Goal: Task Accomplishment & Management: Manage account settings

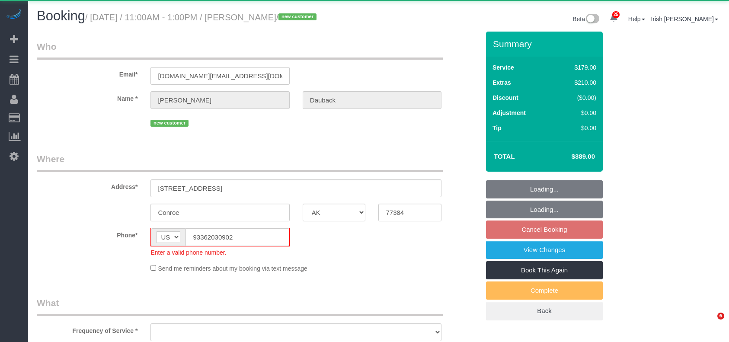
select select "[GEOGRAPHIC_DATA]"
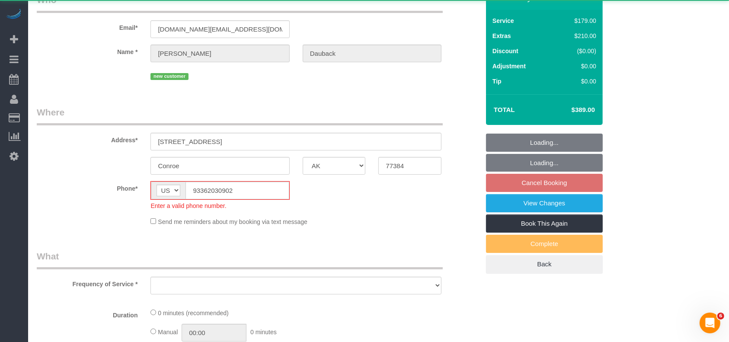
select select "string:fspay-5fafa68b-bfee-439d-a85b-9aac8022f7da"
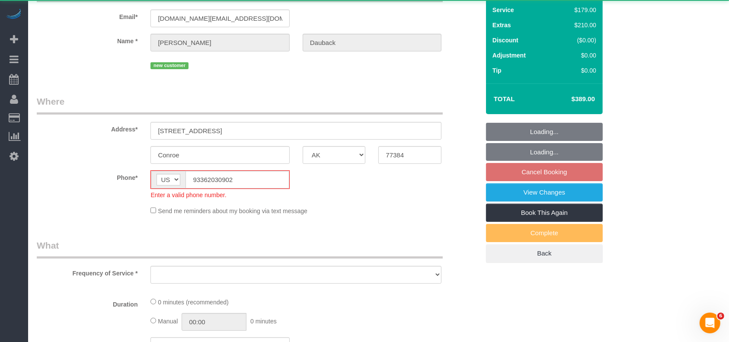
select select "object:10061"
select select "3"
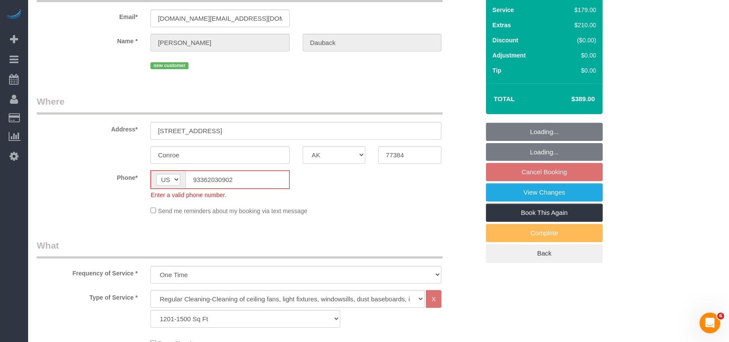
select select "object:10148"
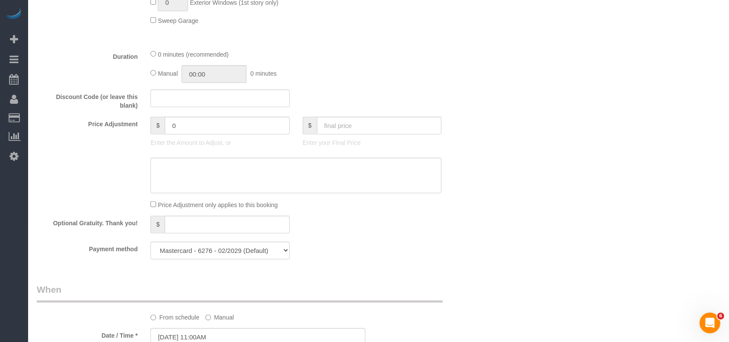
scroll to position [461, 0]
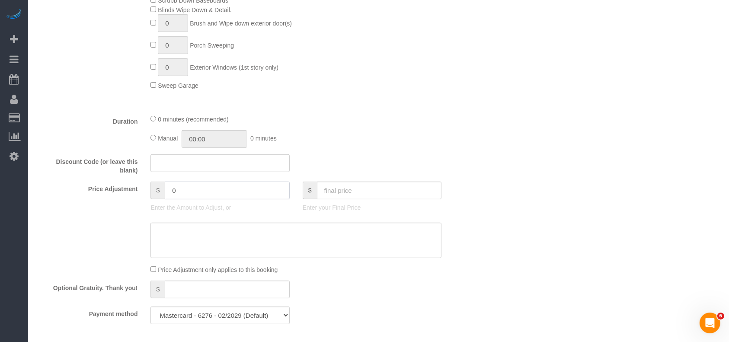
drag, startPoint x: 180, startPoint y: 207, endPoint x: 134, endPoint y: 193, distance: 48.6
click at [142, 198] on div "Price Adjustment $ 0 Enter the Amount to Adjust, or $ Enter your Final Price" at bounding box center [258, 199] width 456 height 35
drag, startPoint x: 183, startPoint y: 201, endPoint x: 169, endPoint y: 226, distance: 29.5
click at [158, 199] on div "$ 40" at bounding box center [220, 191] width 139 height 18
type input "40"
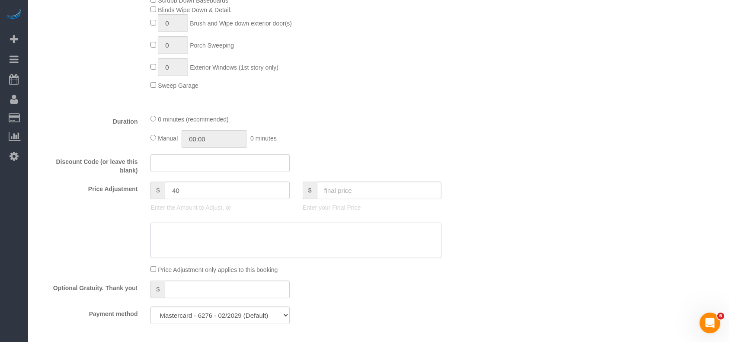
click at [187, 248] on textarea at bounding box center [296, 240] width 291 height 35
paste textarea "40"
click at [153, 242] on textarea at bounding box center [296, 240] width 291 height 35
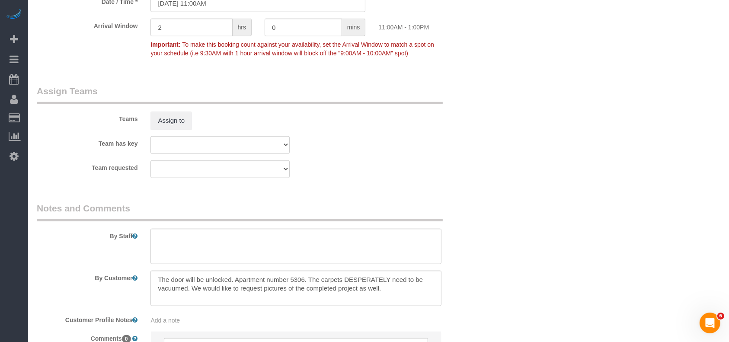
scroll to position [923, 0]
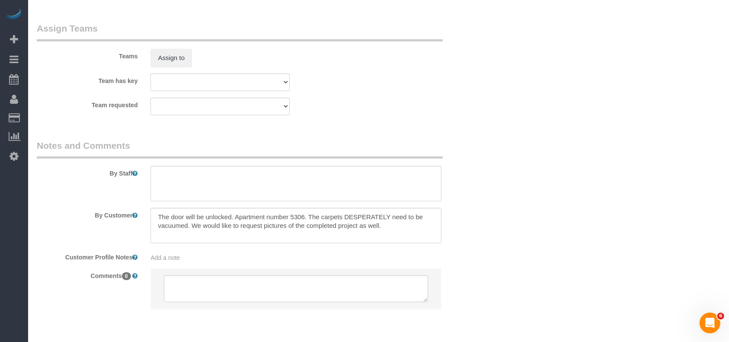
type textarea "$40 travel fee"
click at [228, 202] on textarea at bounding box center [296, 183] width 291 height 35
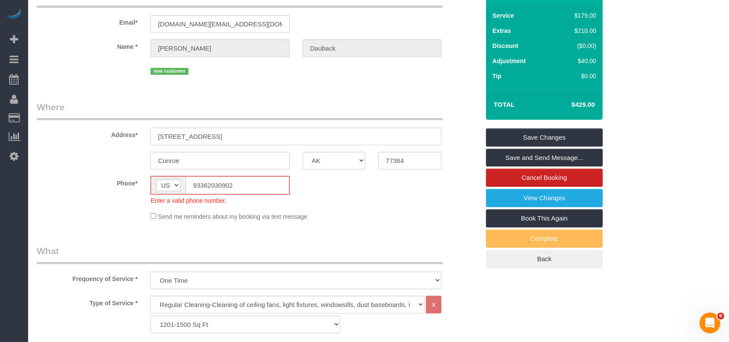
scroll to position [0, 0]
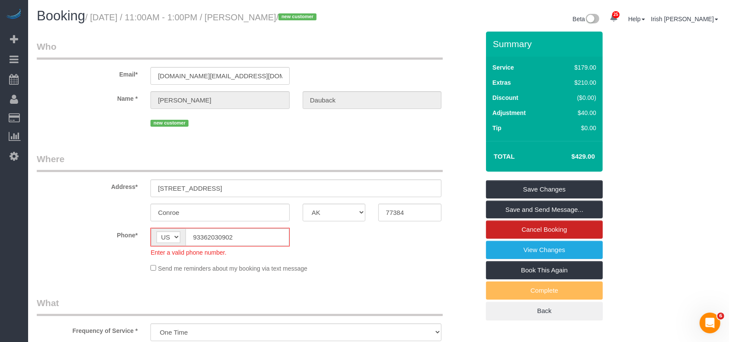
type textarea "* 1130 sf, some few small items trash, and blinds to which we can clean around …"
click at [201, 244] on input "93362030902" at bounding box center [237, 237] width 103 height 18
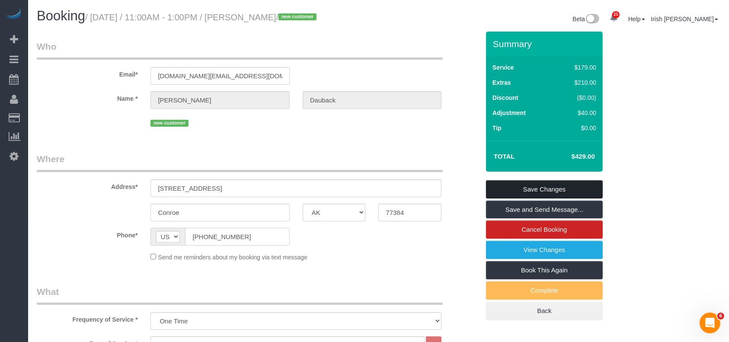
type input "[PHONE_NUMBER]"
click at [526, 196] on link "Save Changes" at bounding box center [544, 189] width 117 height 18
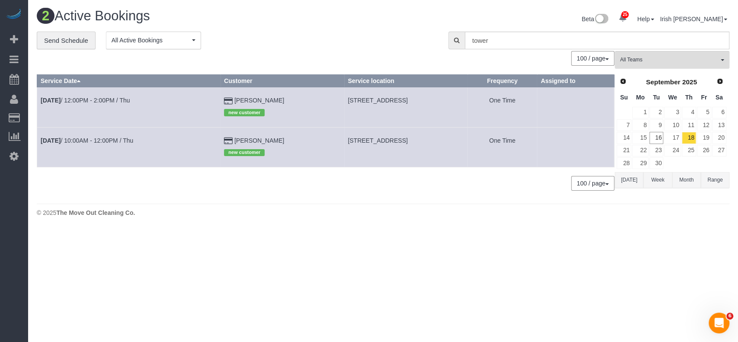
click at [654, 174] on button "Week" at bounding box center [658, 180] width 29 height 16
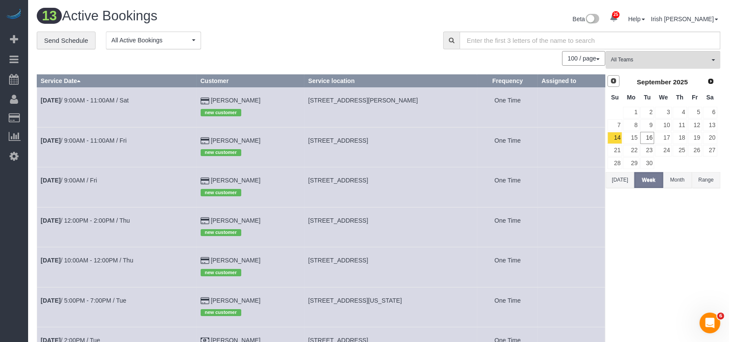
click at [616, 80] on span "Prev" at bounding box center [613, 80] width 7 height 7
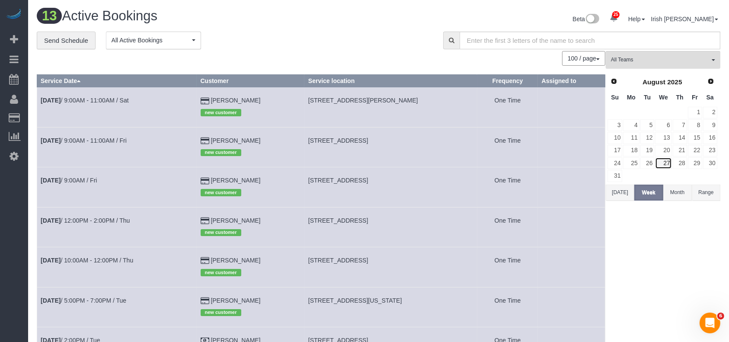
click at [667, 161] on link "27" at bounding box center [663, 163] width 16 height 12
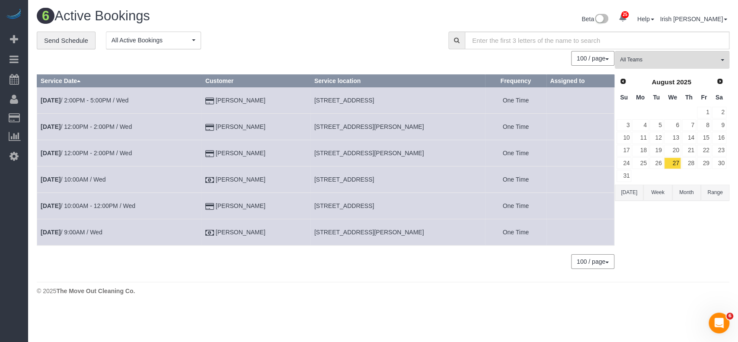
drag, startPoint x: 277, startPoint y: 104, endPoint x: 225, endPoint y: 97, distance: 52.8
click at [225, 97] on td "[PERSON_NAME]" at bounding box center [256, 100] width 109 height 26
copy td "[PERSON_NAME]"
click at [726, 192] on button "Range" at bounding box center [715, 193] width 29 height 16
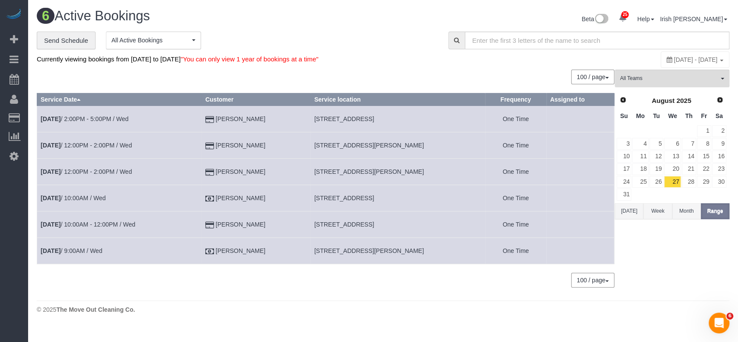
click at [674, 57] on span "[DATE] - [DATE]" at bounding box center [696, 59] width 44 height 7
type input "**********"
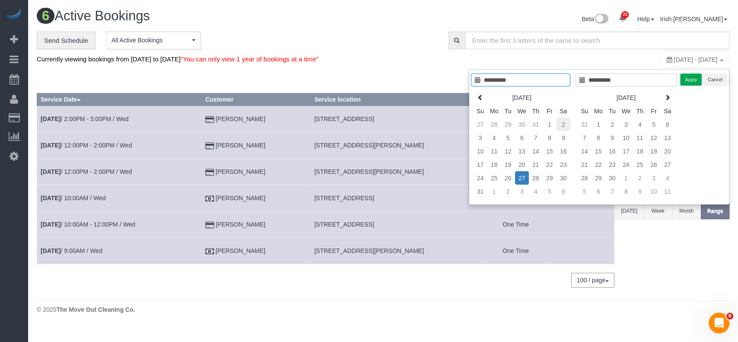
type input "**********"
click at [564, 122] on td "2" at bounding box center [564, 124] width 14 height 13
type input "**********"
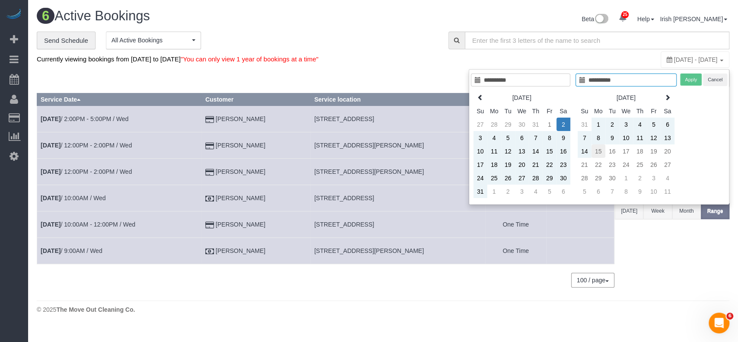
click at [601, 147] on td "15" at bounding box center [599, 150] width 14 height 13
type input "**********"
click at [685, 74] on button "Apply" at bounding box center [691, 80] width 22 height 13
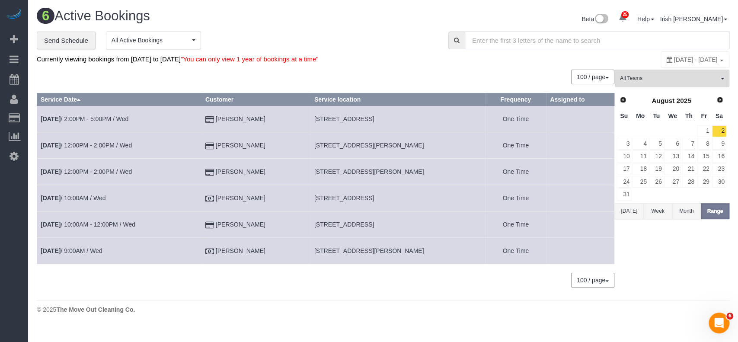
click at [539, 37] on input "text" at bounding box center [597, 41] width 265 height 18
paste input "[PERSON_NAME]"
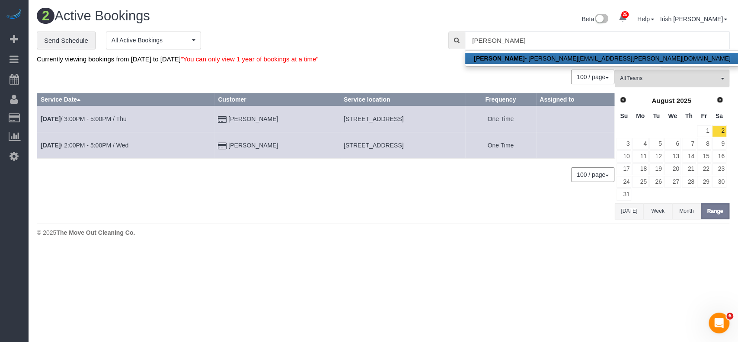
type input "[PERSON_NAME]"
click at [370, 13] on h1 "2 Active Bookings" at bounding box center [207, 16] width 340 height 15
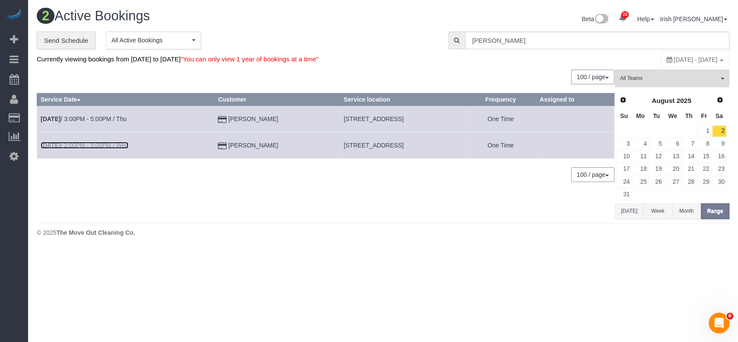
click at [90, 142] on link "[DATE] 2:00PM - 5:00PM / Wed" at bounding box center [85, 145] width 88 height 7
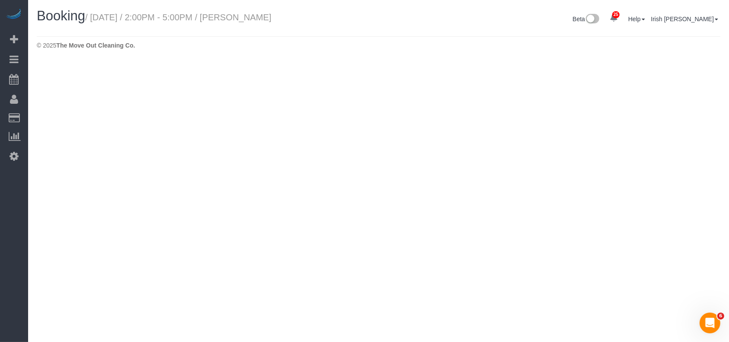
select select "[GEOGRAPHIC_DATA]"
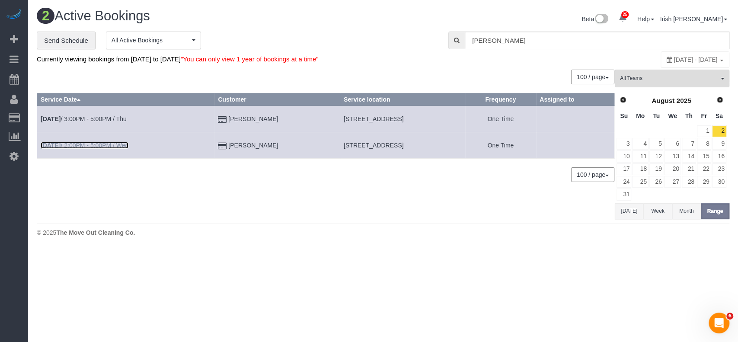
click at [123, 148] on link "[DATE] 2:00PM - 5:00PM / Wed" at bounding box center [85, 145] width 88 height 7
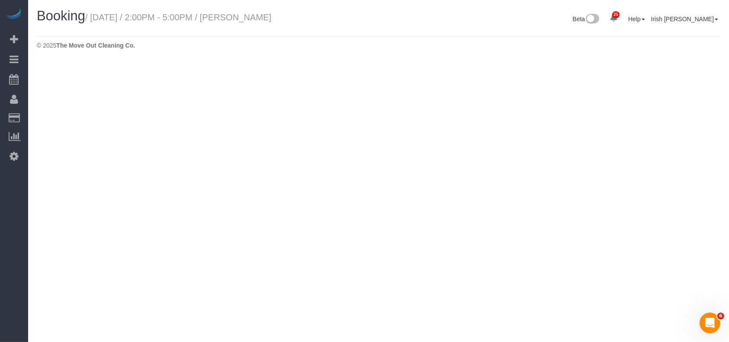
select select "[GEOGRAPHIC_DATA]"
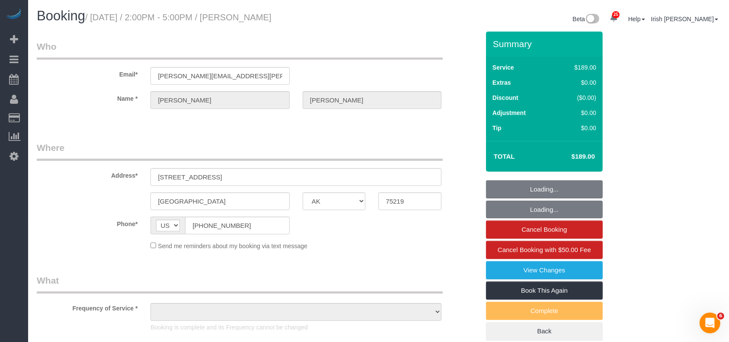
select select "string:fspay-ab5faaaf-e832-45ad-87c7-448cbb2e28f3"
select select "object:12318"
select select "3"
select select "object:12407"
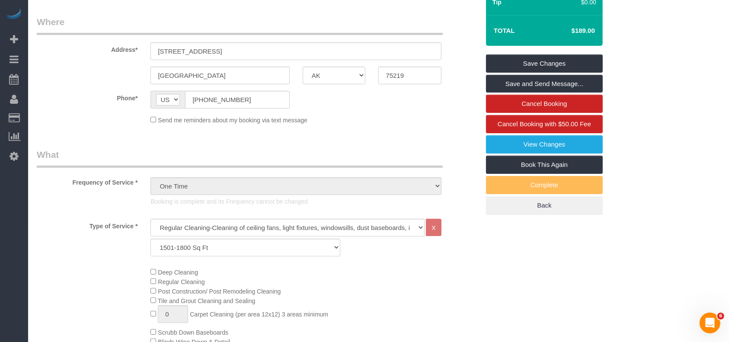
scroll to position [58, 0]
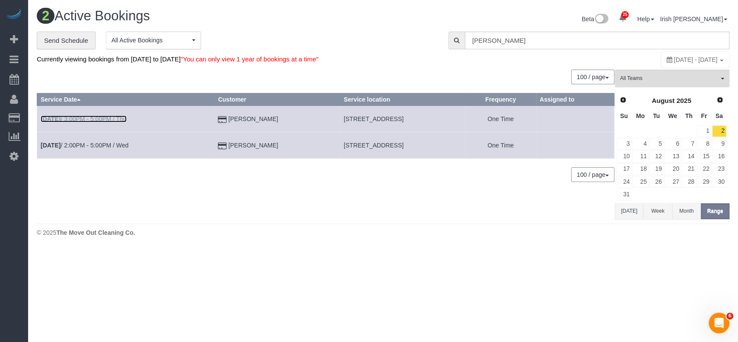
click at [100, 116] on link "[DATE] 3:00PM - 5:00PM / Thu" at bounding box center [84, 118] width 86 height 7
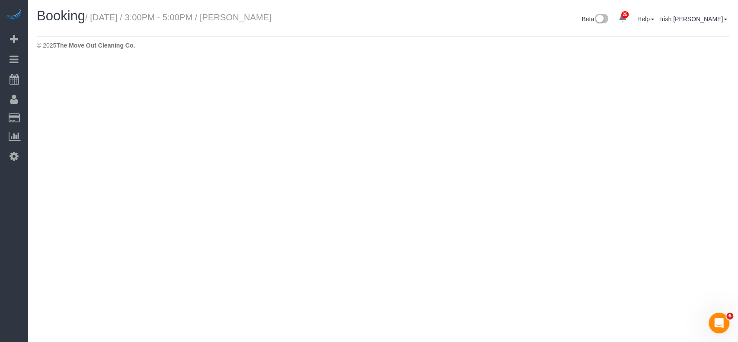
select select "[GEOGRAPHIC_DATA]"
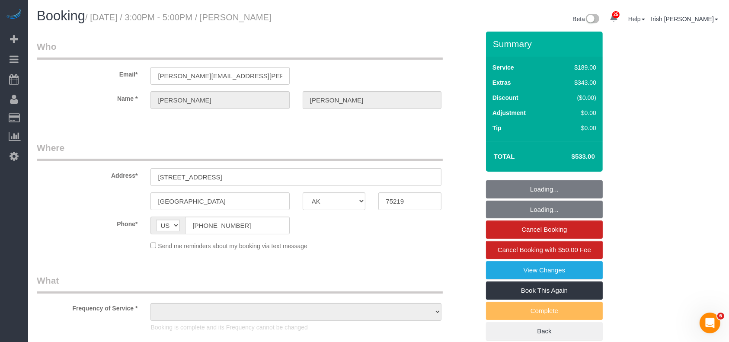
select select "object:12838"
select select "string:fspay-ab5faaaf-e832-45ad-87c7-448cbb2e28f3"
select select "3"
select select "spot230"
select select "object:12918"
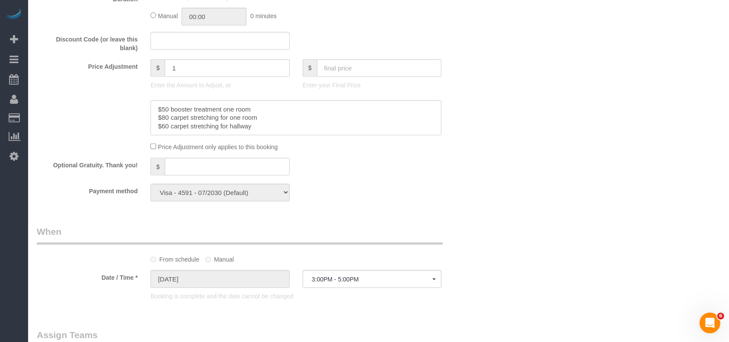
scroll to position [577, 0]
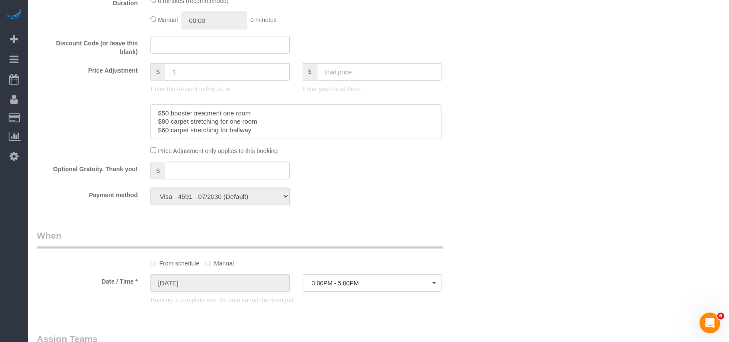
drag, startPoint x: 156, startPoint y: 112, endPoint x: 290, endPoint y: 135, distance: 135.7
click at [290, 135] on textarea at bounding box center [296, 121] width 291 height 35
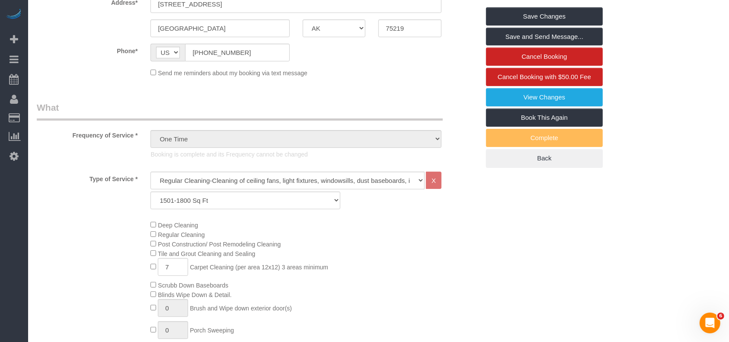
scroll to position [115, 0]
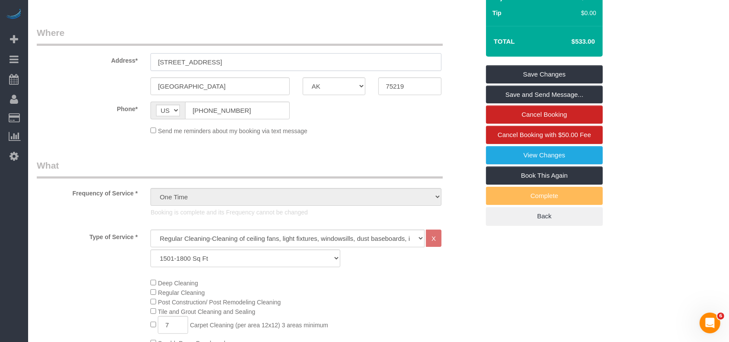
drag, startPoint x: 262, startPoint y: 61, endPoint x: 149, endPoint y: 123, distance: 129.1
click at [99, 58] on div "Address* [STREET_ADDRESS]" at bounding box center [258, 48] width 456 height 45
drag, startPoint x: 55, startPoint y: 256, endPoint x: 217, endPoint y: 38, distance: 271.6
click at [56, 255] on div "Type of Service * Regular Cleaning-Cleaning of ceiling fans, light fixtures, wi…" at bounding box center [258, 251] width 456 height 42
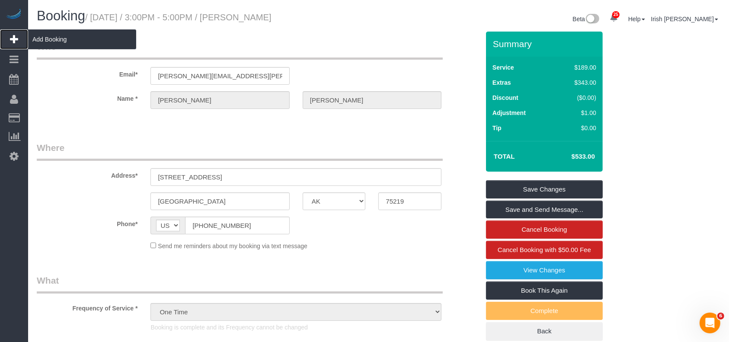
click at [93, 43] on span "Add Booking" at bounding box center [82, 39] width 108 height 20
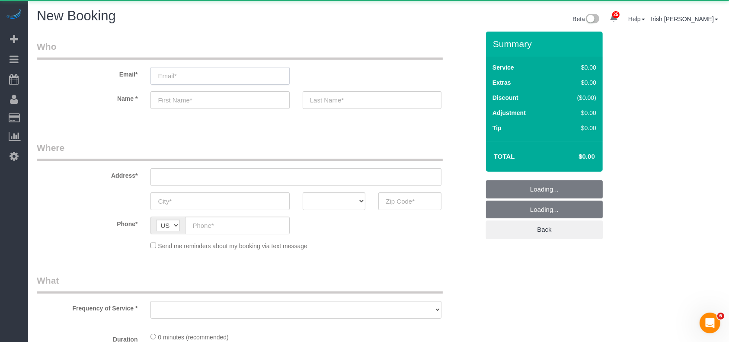
click at [216, 78] on input "email" at bounding box center [220, 76] width 139 height 18
select select "3"
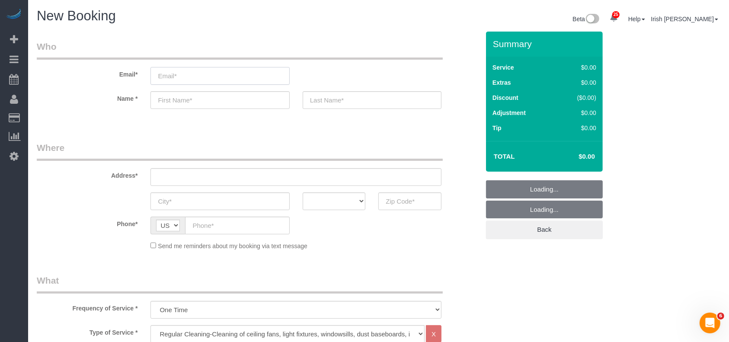
select select "object:13268"
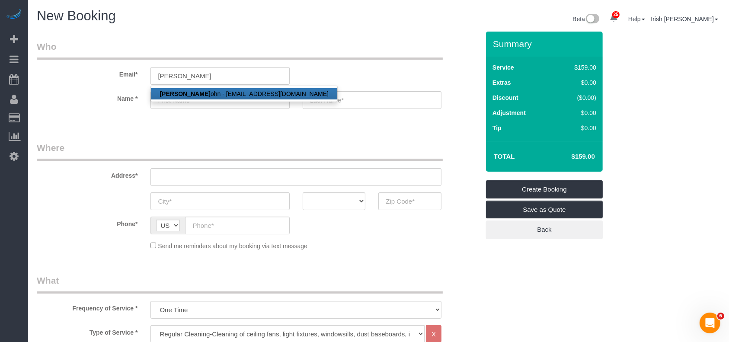
click at [221, 93] on link "[PERSON_NAME] - [EMAIL_ADDRESS][DOMAIN_NAME]" at bounding box center [244, 93] width 186 height 11
type input "[EMAIL_ADDRESS][DOMAIN_NAME]"
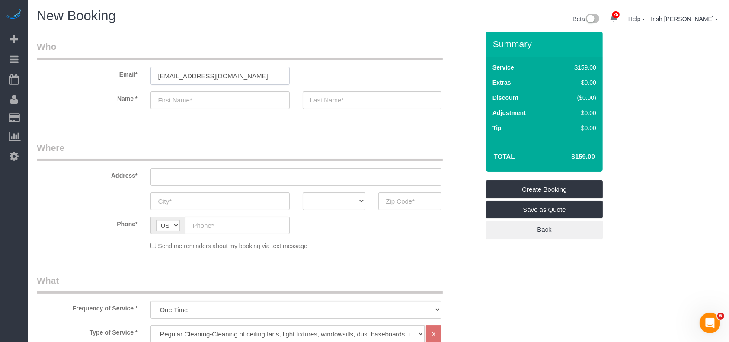
type input "[PERSON_NAME]"
type input "[PHONE_NUMBER]"
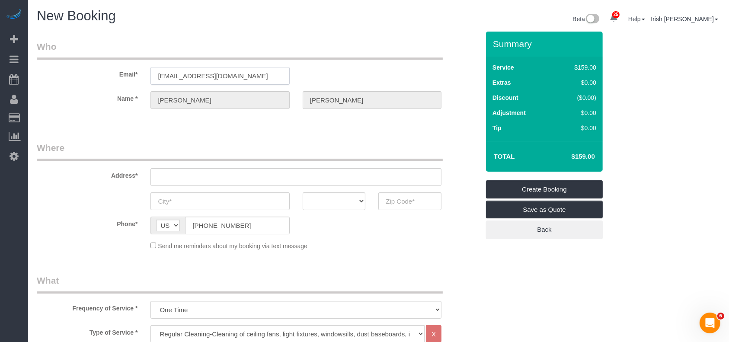
type input "[STREET_ADDRESS]"
type input "Round Rock"
select select "[GEOGRAPHIC_DATA]"
type input "78664"
select select "string:fspay-ce1e5bc0-d4dc-4780-b8c2-c7f6da4d4e07"
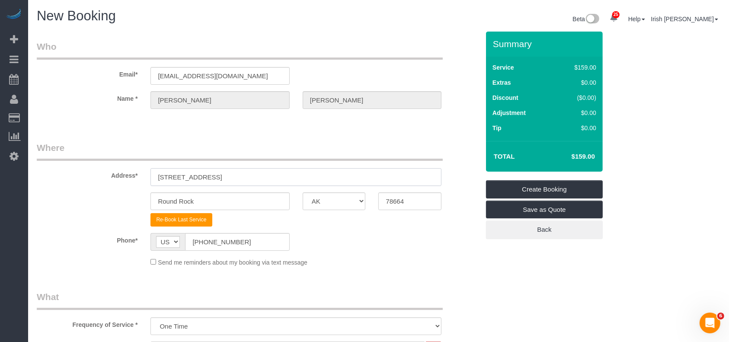
drag, startPoint x: 114, startPoint y: 178, endPoint x: 99, endPoint y: 176, distance: 14.4
click at [99, 178] on div "Address* [STREET_ADDRESS]" at bounding box center [258, 163] width 456 height 45
paste input "APT 8, [GEOGRAPHIC_DATA]"
click at [290, 177] on input "[STREET_ADDRESS]" at bounding box center [296, 177] width 291 height 18
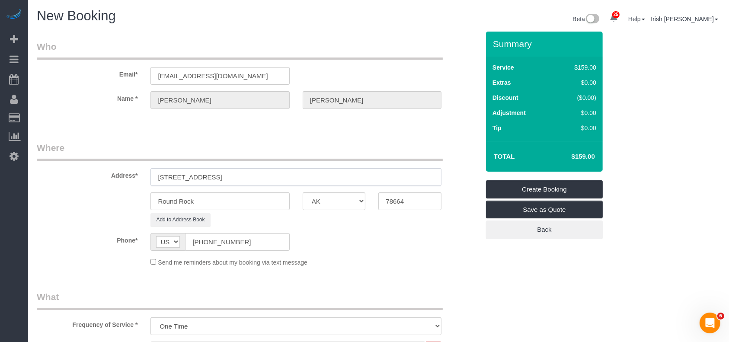
click at [232, 174] on input "[STREET_ADDRESS]" at bounding box center [296, 177] width 291 height 18
drag, startPoint x: 228, startPoint y: 175, endPoint x: 331, endPoint y: 180, distance: 102.6
click at [331, 180] on input "[STREET_ADDRESS]" at bounding box center [296, 177] width 291 height 18
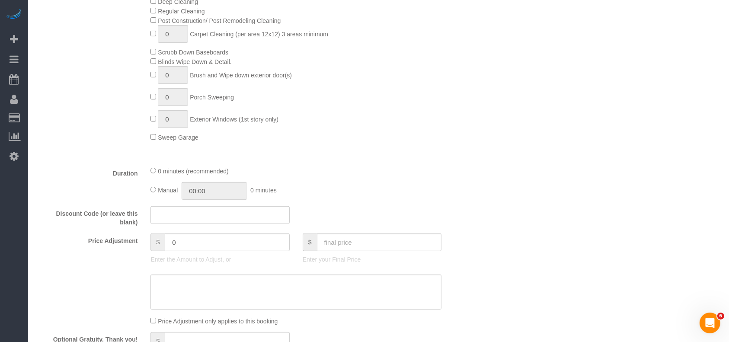
scroll to position [519, 0]
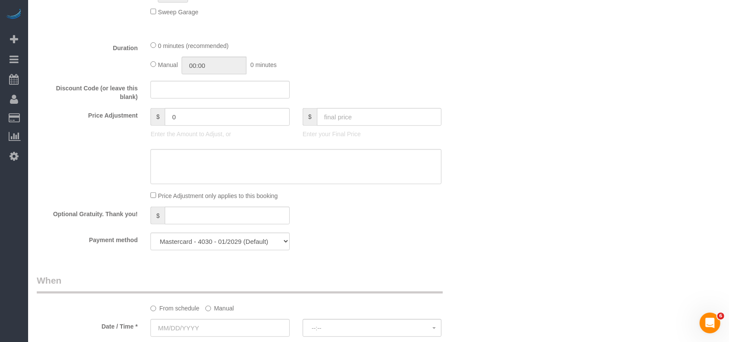
type input "[STREET_ADDRESS],"
click at [151, 125] on div "$ 0" at bounding box center [220, 117] width 139 height 18
type input "30"
click at [218, 181] on textarea at bounding box center [296, 166] width 291 height 35
click at [166, 158] on textarea at bounding box center [296, 166] width 291 height 35
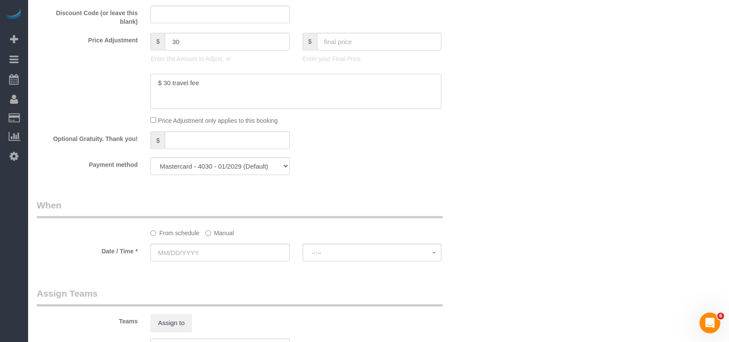
scroll to position [692, 0]
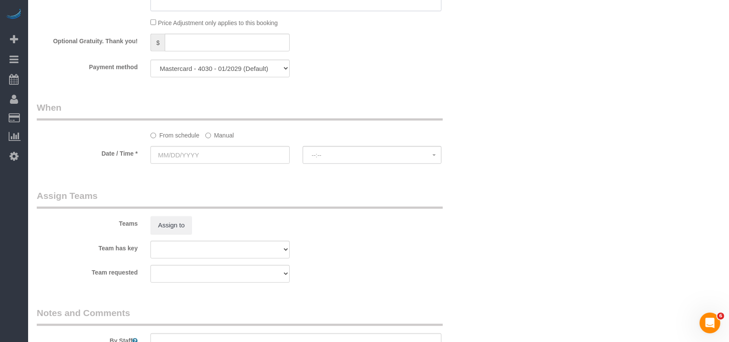
type textarea "$ 30 travel fee"
click at [216, 135] on label "Manual" at bounding box center [219, 134] width 29 height 12
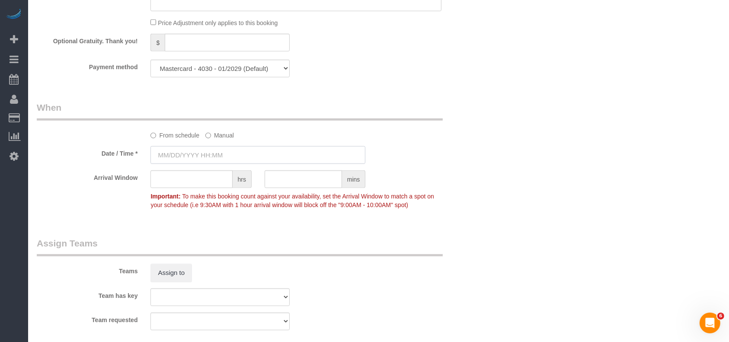
click at [208, 160] on input "text" at bounding box center [258, 155] width 215 height 18
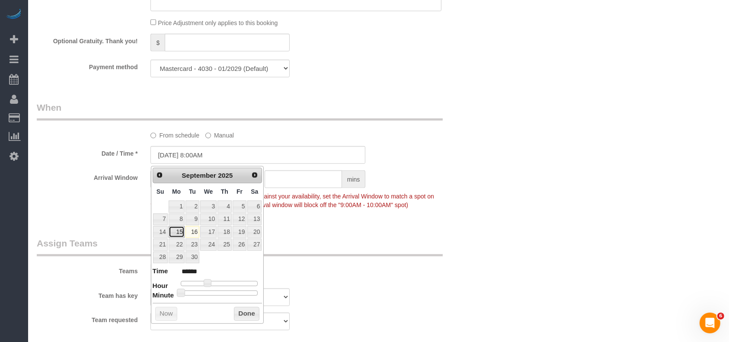
click at [180, 231] on link "15" at bounding box center [177, 232] width 16 height 12
click at [244, 312] on button "Done" at bounding box center [247, 314] width 26 height 14
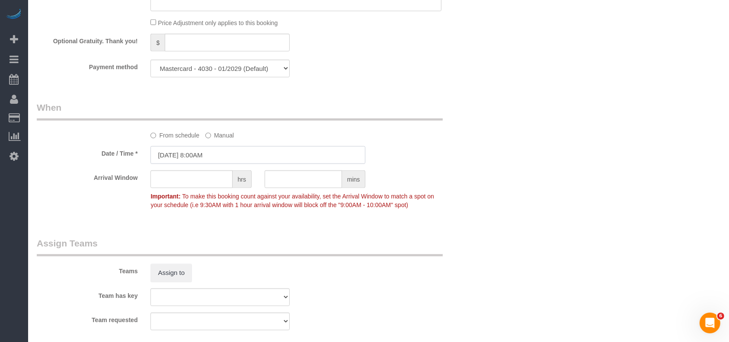
click at [180, 157] on input "[DATE] 8:00AM" at bounding box center [258, 155] width 215 height 18
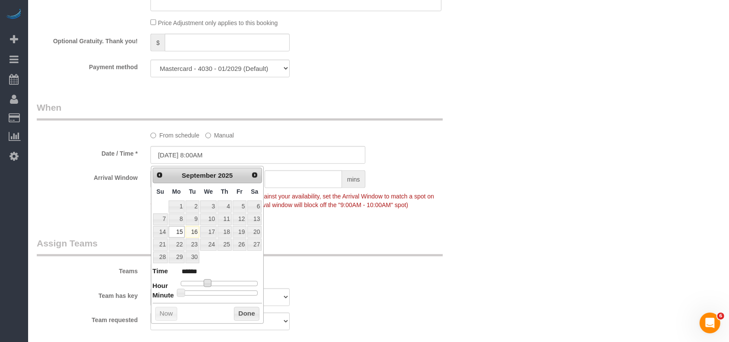
type input "[DATE] 9:00AM"
type input "******"
type input "[DATE] 10:00AM"
type input "*******"
type input "[DATE] 11:00AM"
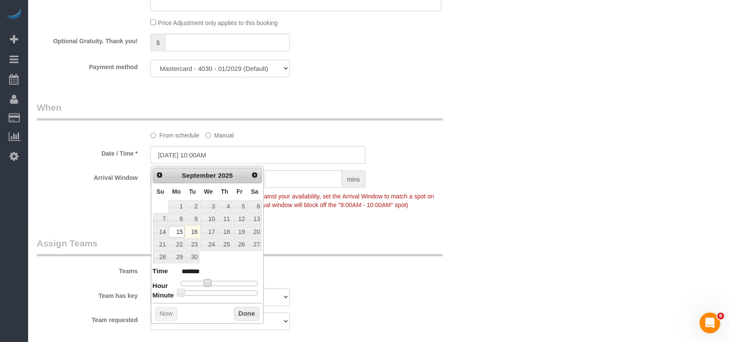
type input "*******"
type input "[DATE] 12:00PM"
type input "*******"
type input "[DATE] 1:00PM"
type input "******"
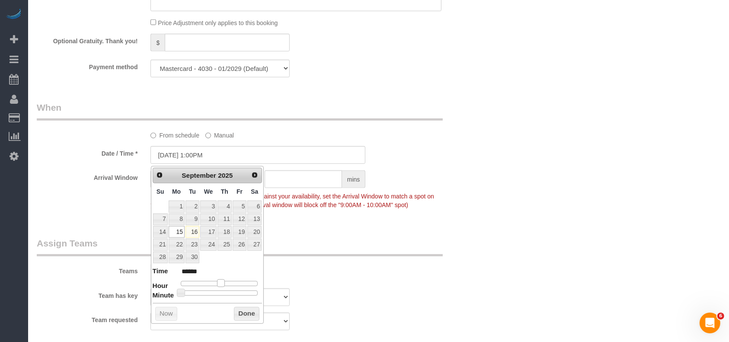
type input "[DATE] 2:00PM"
type input "******"
drag, startPoint x: 212, startPoint y: 284, endPoint x: 227, endPoint y: 292, distance: 16.6
click at [222, 285] on div at bounding box center [219, 283] width 77 height 5
click at [253, 313] on button "Done" at bounding box center [247, 314] width 26 height 14
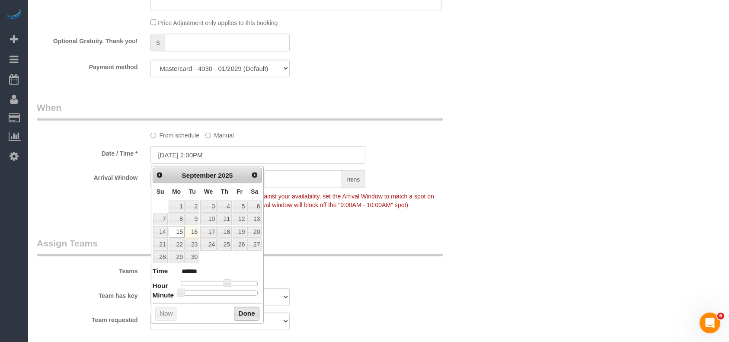
click at [352, 273] on div "Teams Assign to" at bounding box center [258, 259] width 456 height 45
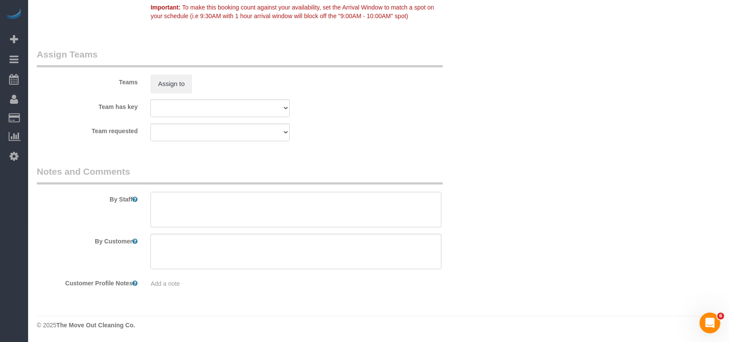
click at [222, 211] on textarea at bounding box center [296, 209] width 291 height 35
paste textarea "Yes 0404"
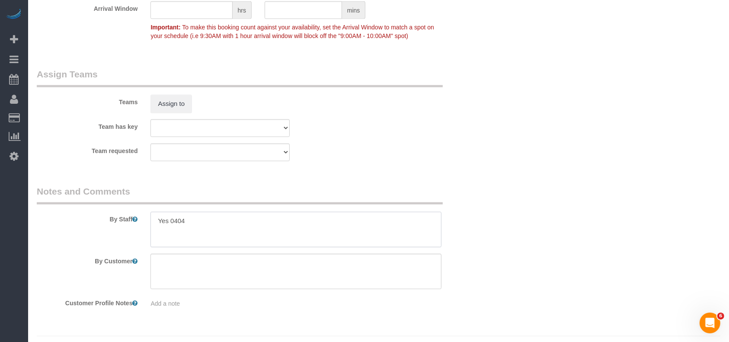
scroll to position [882, 0]
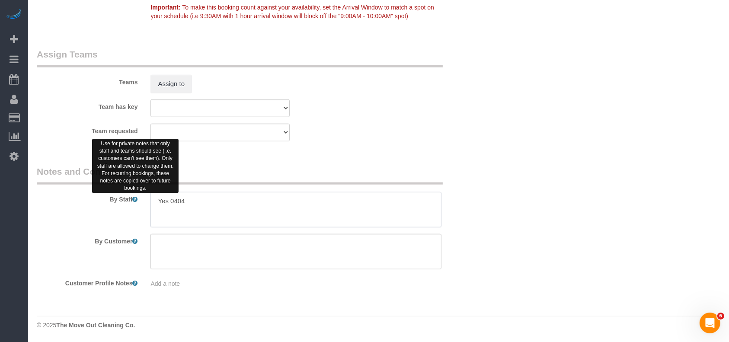
drag, startPoint x: 170, startPoint y: 201, endPoint x: 132, endPoint y: 197, distance: 37.5
click at [133, 196] on div "By Staff" at bounding box center [258, 196] width 456 height 62
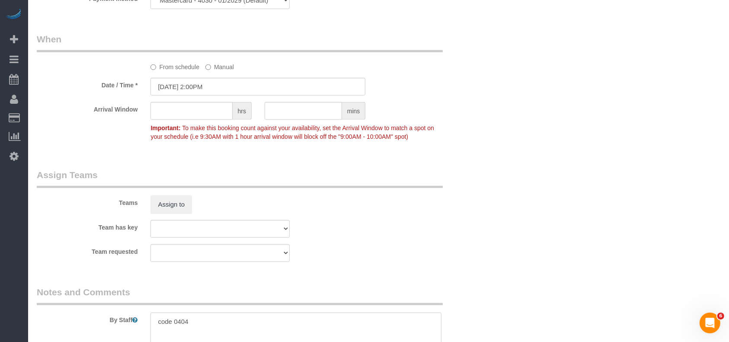
scroll to position [709, 0]
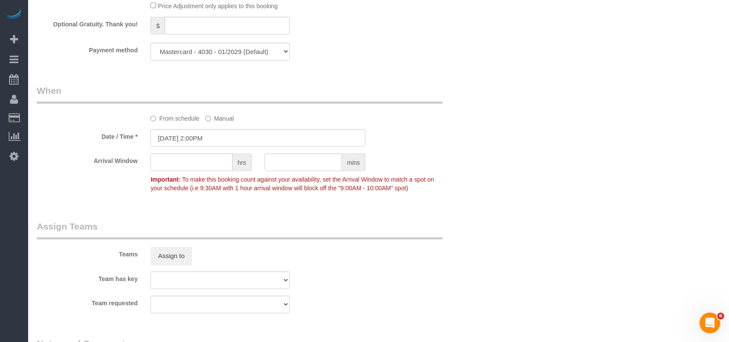
type textarea "code 0404"
click at [209, 50] on select "Mastercard - 2142 - 12/2026 Mastercard - 1867 - 11/2027 Mastercard - 9987 - 01/…" at bounding box center [220, 52] width 139 height 18
click at [245, 49] on select "Mastercard - 2142 - 12/2026 Mastercard - 1867 - 11/2027 Mastercard - 9987 - 01/…" at bounding box center [220, 52] width 139 height 18
select select "string:check"
click at [151, 45] on select "Mastercard - 2142 - 12/2026 Mastercard - 1867 - 11/2027 Mastercard - 9987 - 01/…" at bounding box center [220, 52] width 139 height 18
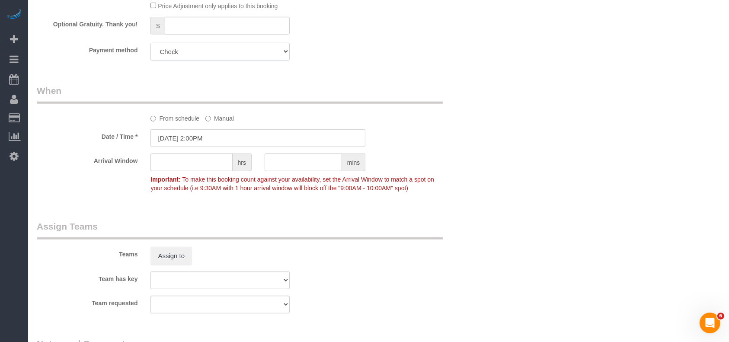
click at [204, 51] on select "Mastercard - 2142 - 12/2026 Mastercard - 1867 - 11/2027 Mastercard - 9987 - 01/…" at bounding box center [220, 52] width 139 height 18
click at [329, 254] on div "Teams Assign to" at bounding box center [258, 242] width 456 height 45
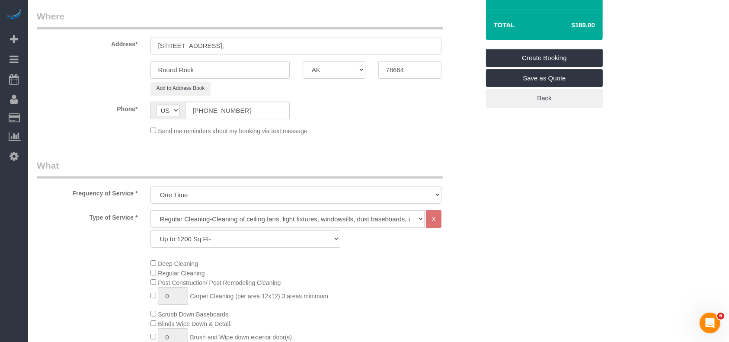
scroll to position [17, 0]
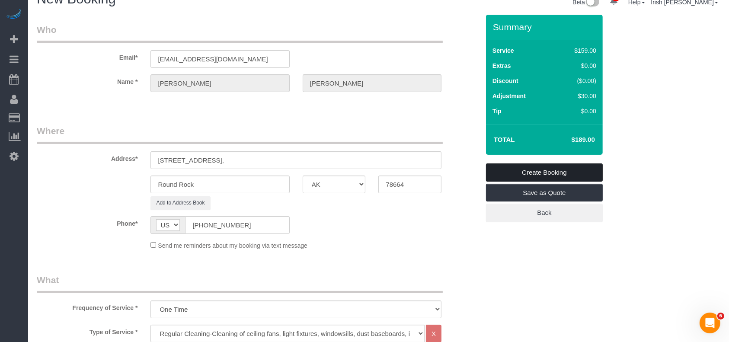
click at [549, 170] on link "Create Booking" at bounding box center [544, 173] width 117 height 18
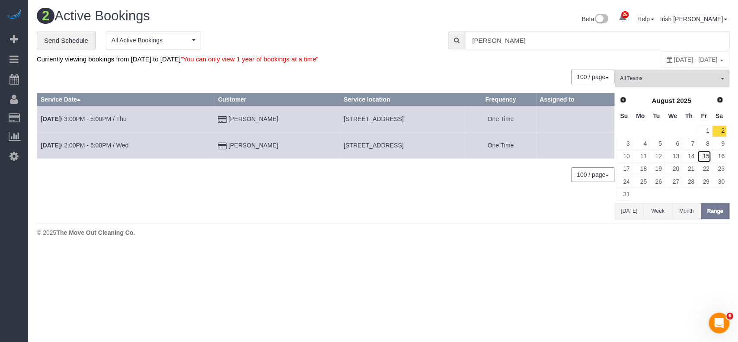
click at [706, 155] on link "15" at bounding box center [704, 157] width 14 height 12
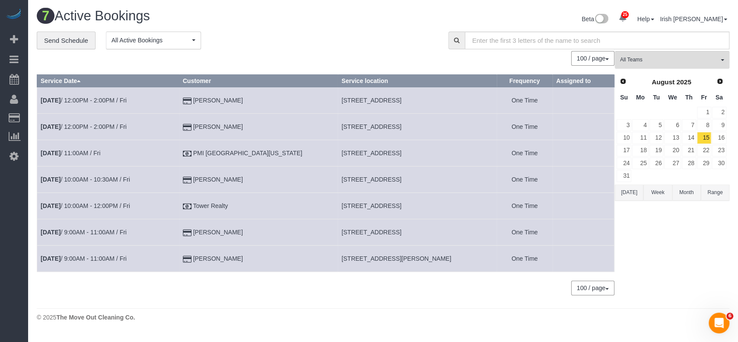
drag, startPoint x: 629, startPoint y: 189, endPoint x: 655, endPoint y: 177, distance: 27.9
click at [629, 189] on button "[DATE]" at bounding box center [629, 193] width 29 height 16
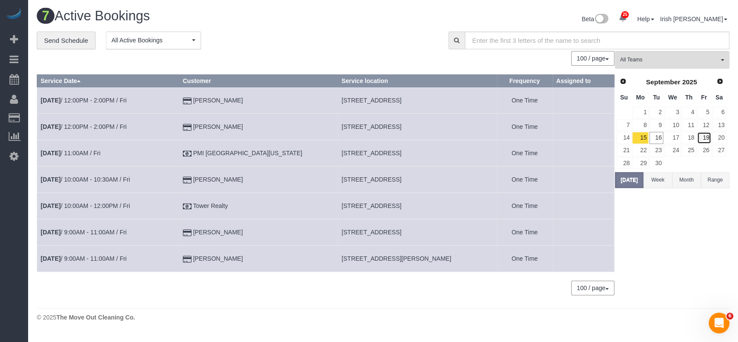
click at [703, 133] on link "19" at bounding box center [704, 138] width 14 height 12
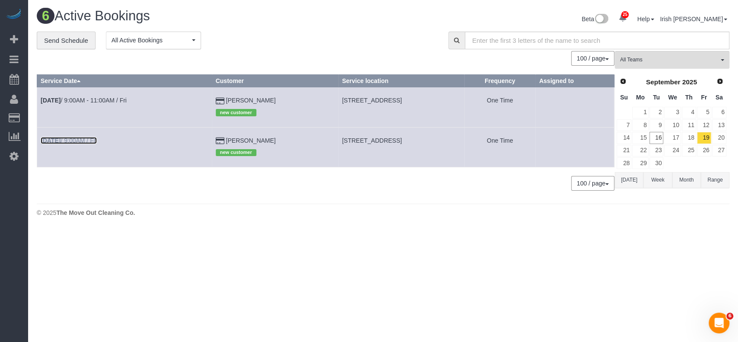
click at [87, 137] on link "[DATE] 9:00AM / Fri" at bounding box center [69, 140] width 56 height 7
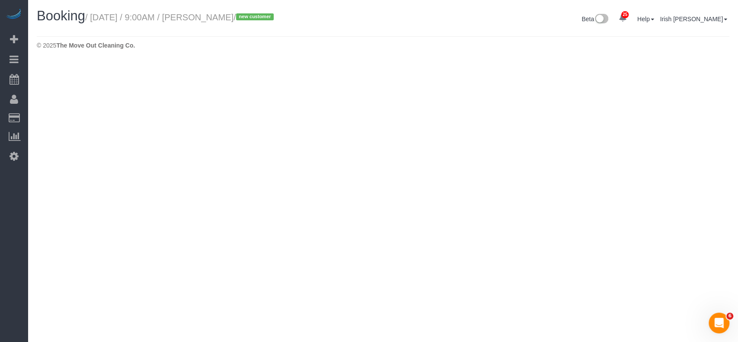
select select "[GEOGRAPHIC_DATA]"
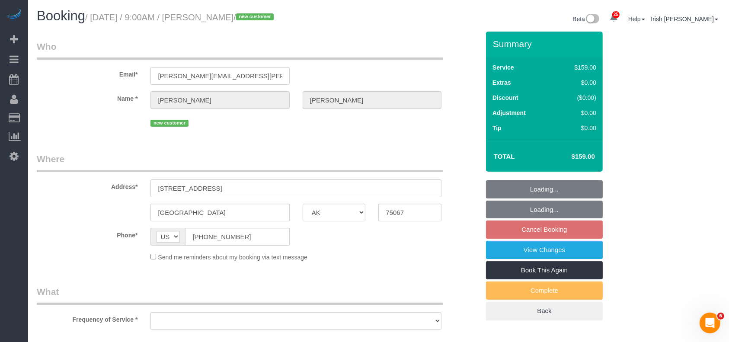
select select "string:fspay-b1132cfa-0252-4119-8f3c-6a0ea7cebf99"
select select "3"
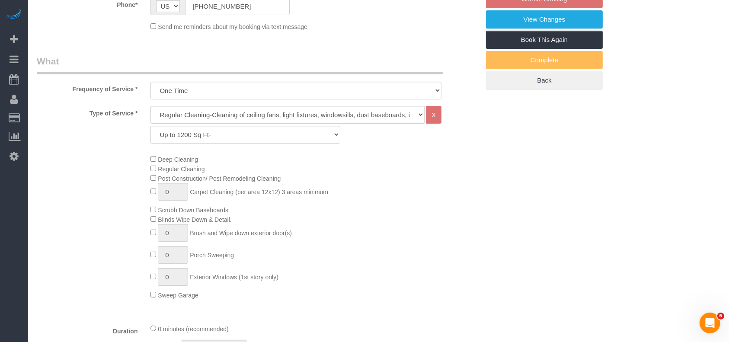
select select "object:13992"
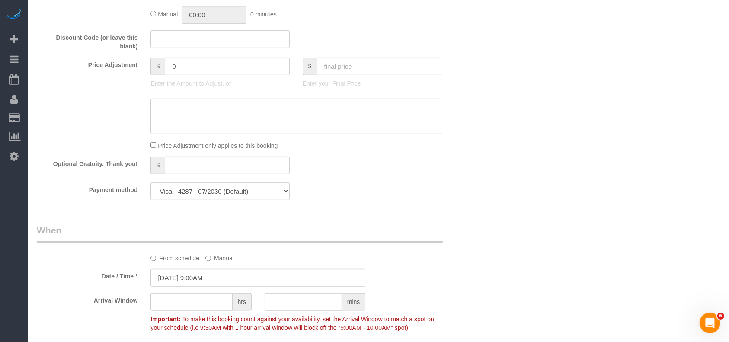
scroll to position [634, 0]
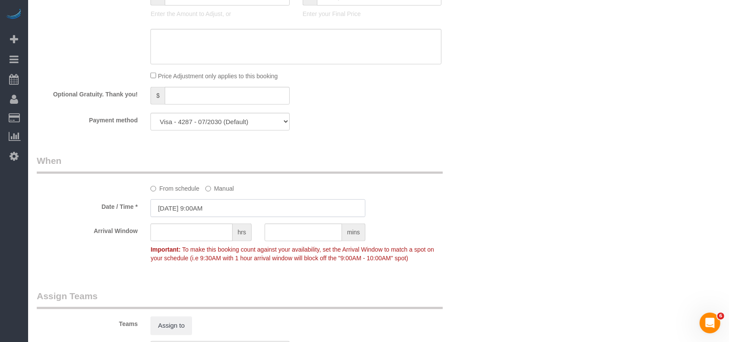
click at [198, 209] on input "[DATE] 9:00AM" at bounding box center [258, 208] width 215 height 18
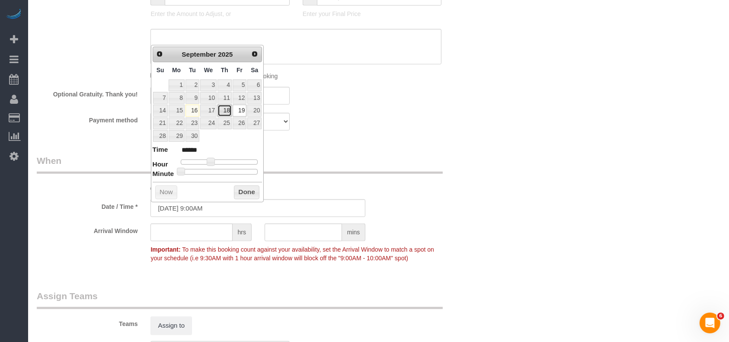
click at [224, 107] on link "18" at bounding box center [225, 111] width 14 height 12
type input "[DATE] 9:00AM"
drag, startPoint x: 249, startPoint y: 190, endPoint x: 294, endPoint y: 185, distance: 45.7
click at [249, 190] on button "Done" at bounding box center [247, 193] width 26 height 14
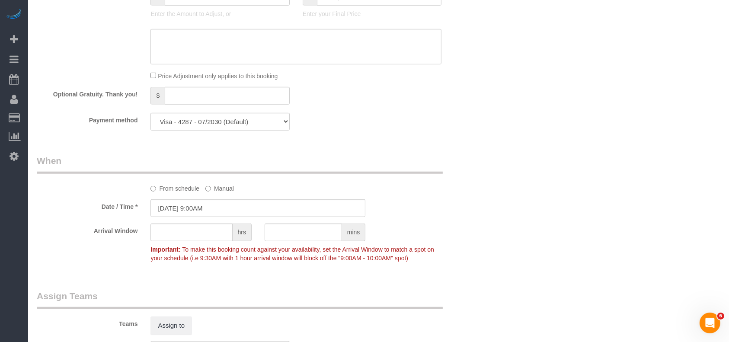
drag, startPoint x: 471, startPoint y: 190, endPoint x: 507, endPoint y: 205, distance: 39.6
click at [471, 190] on div "From schedule Manual" at bounding box center [258, 173] width 456 height 38
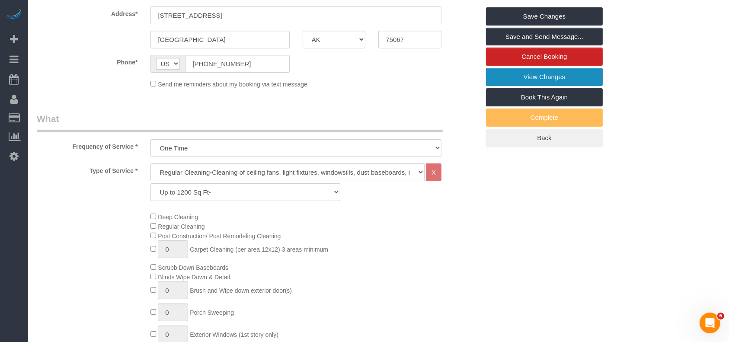
scroll to position [58, 0]
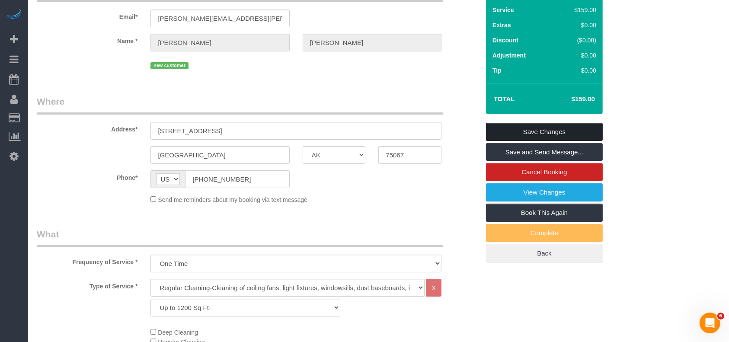
click at [533, 131] on link "Save Changes" at bounding box center [544, 132] width 117 height 18
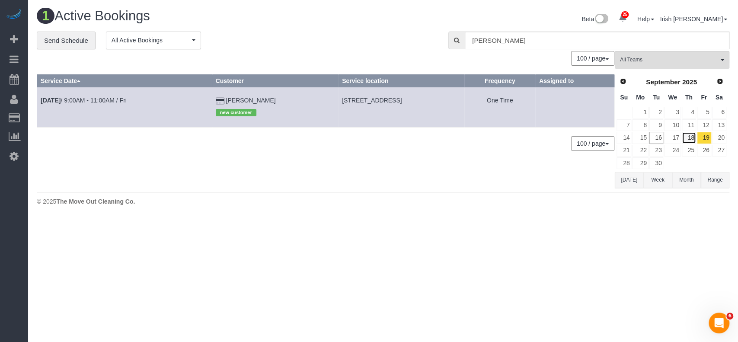
click at [693, 137] on link "18" at bounding box center [689, 138] width 14 height 12
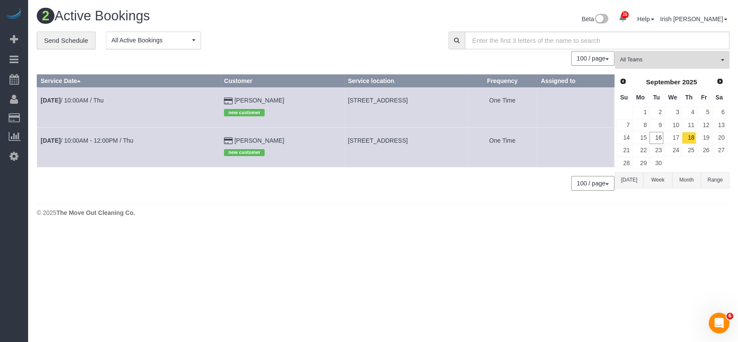
drag, startPoint x: 338, startPoint y: 137, endPoint x: 381, endPoint y: 135, distance: 42.9
click at [381, 135] on td "[STREET_ADDRESS]" at bounding box center [405, 147] width 123 height 40
copy span "[STREET_ADDRESS],"
click at [632, 178] on button "[DATE]" at bounding box center [629, 180] width 29 height 16
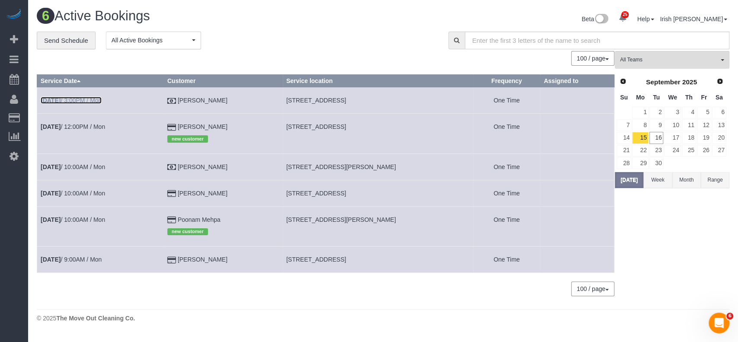
click at [72, 100] on link "[DATE] 3:00PM / Mon" at bounding box center [71, 100] width 61 height 7
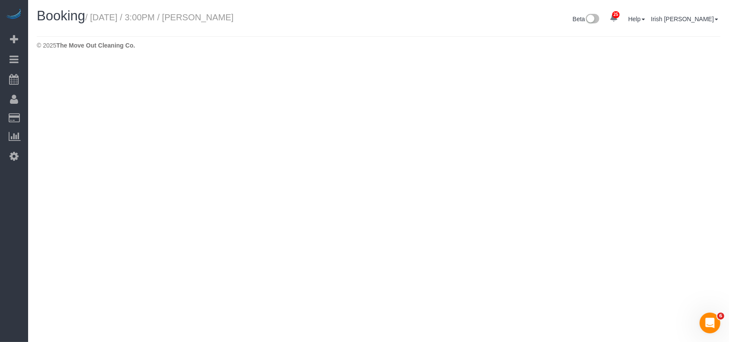
select select "[GEOGRAPHIC_DATA]"
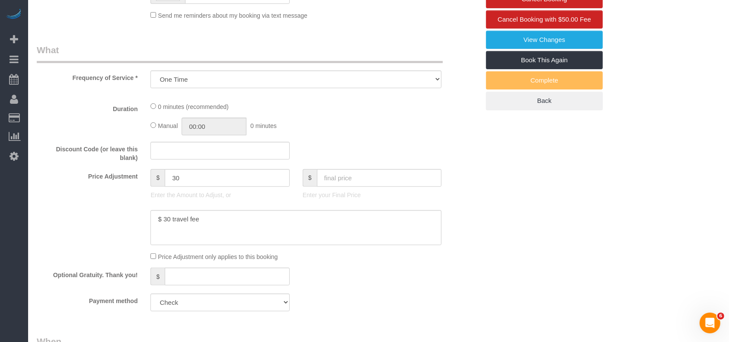
select select "object:14515"
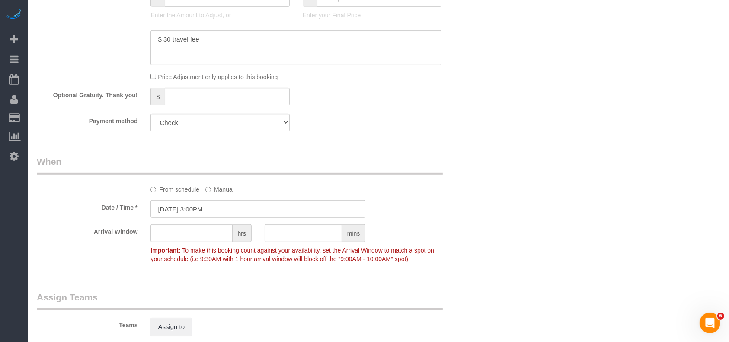
select select "3"
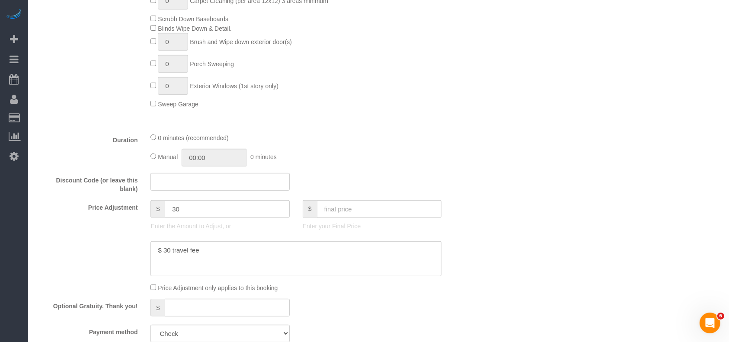
scroll to position [461, 0]
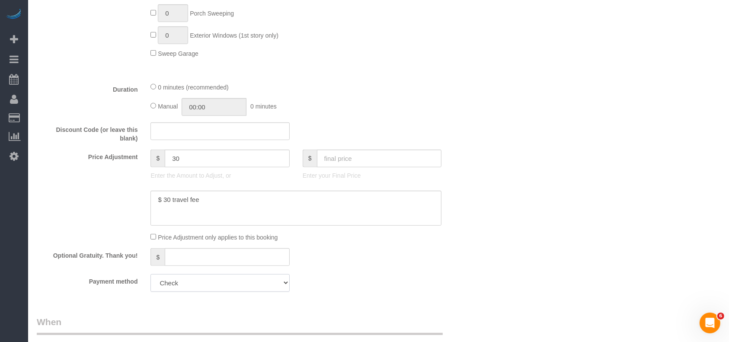
click at [204, 292] on select "Mastercard - 2142 - 12/2026 Mastercard - 1867 - 11/2027 Mastercard - 9987 - 01/…" at bounding box center [220, 283] width 139 height 18
select select "string:fspay-c5861c44-40ec-410f-bcc3-72b633a4d535"
click at [151, 276] on select "Mastercard - 2142 - 12/2026 Mastercard - 1867 - 11/2027 Mastercard - 9987 - 01/…" at bounding box center [220, 283] width 139 height 18
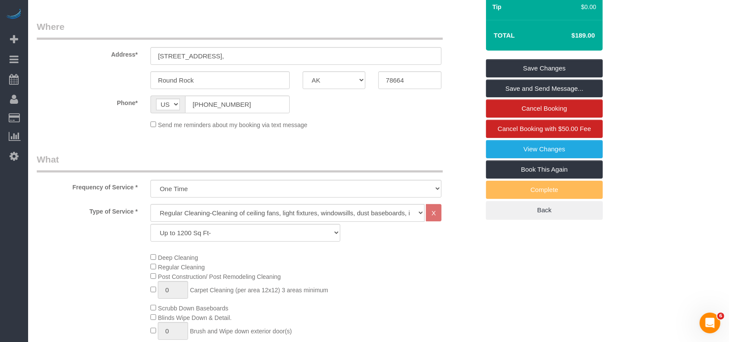
scroll to position [0, 0]
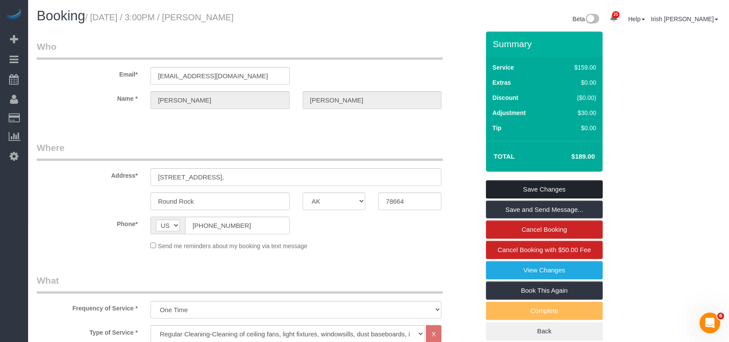
click at [514, 183] on link "Save Changes" at bounding box center [544, 189] width 117 height 18
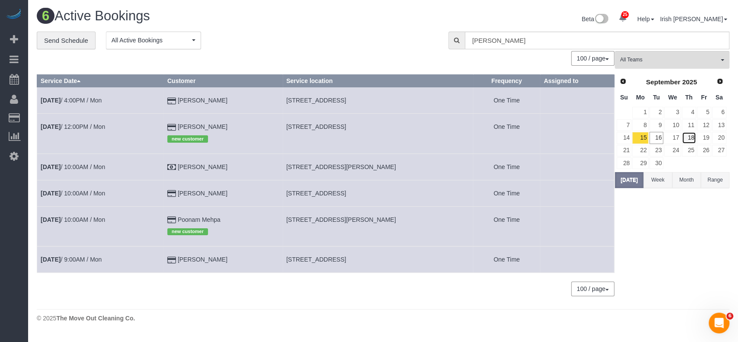
click at [692, 137] on link "18" at bounding box center [689, 138] width 14 height 12
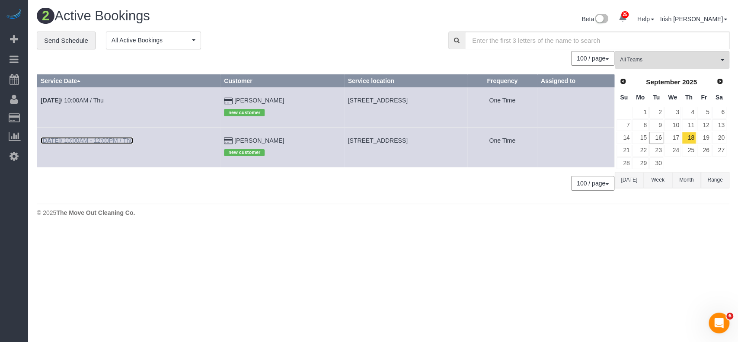
click at [94, 138] on link "[DATE] 10:00AM - 12:00PM / Thu" at bounding box center [87, 140] width 93 height 7
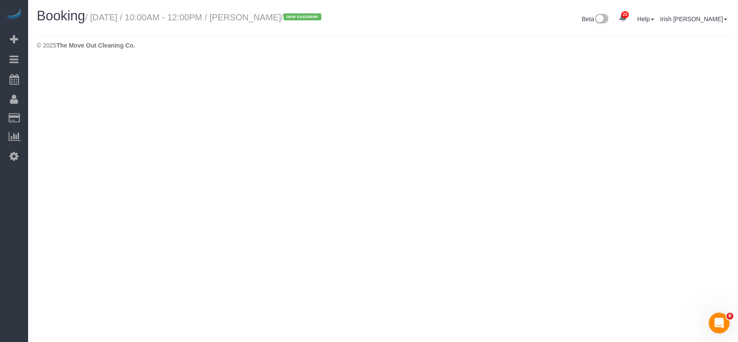
select select "[GEOGRAPHIC_DATA]"
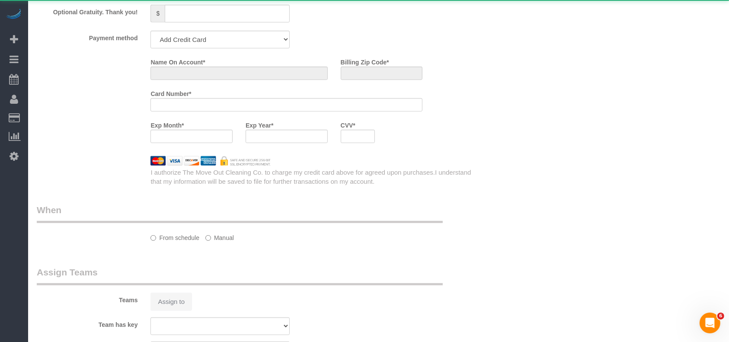
select select "object:15072"
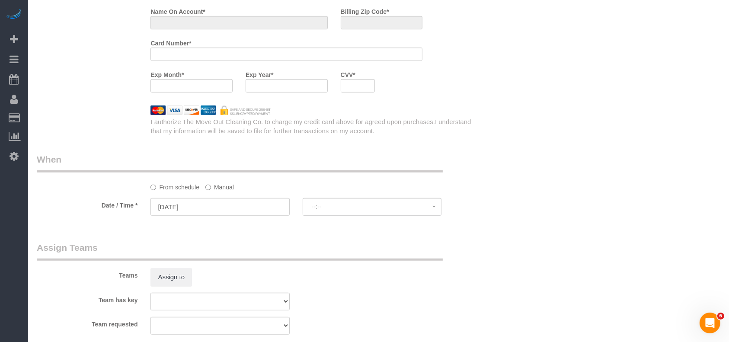
select select "string:fspay-b1132cfa-0252-4119-8f3c-6a0ea7cebf99"
select select "spot287"
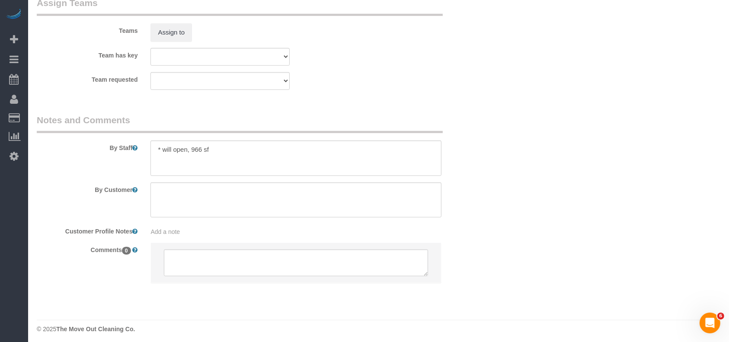
select select "object:15147"
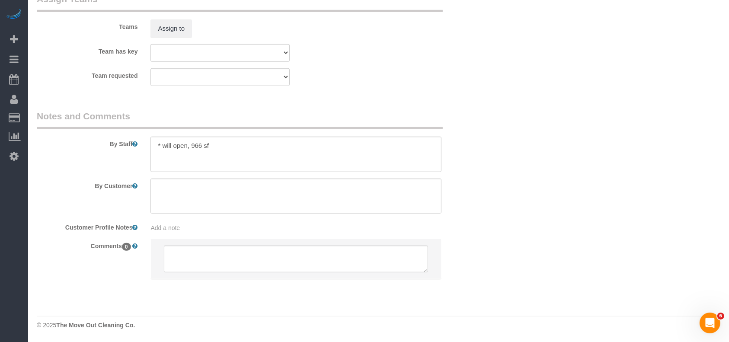
select select "3"
select select "spot312"
click at [239, 151] on textarea at bounding box center [296, 154] width 291 height 35
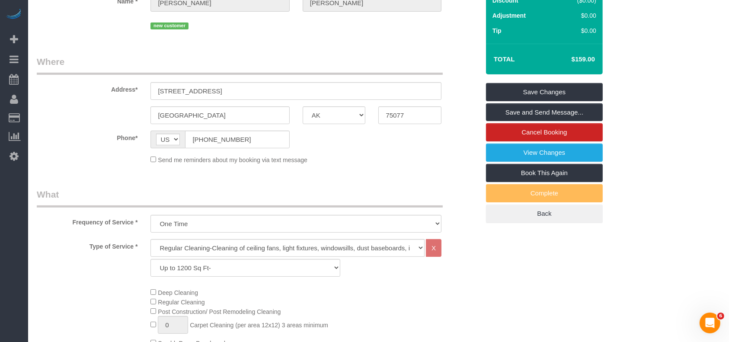
scroll to position [21, 0]
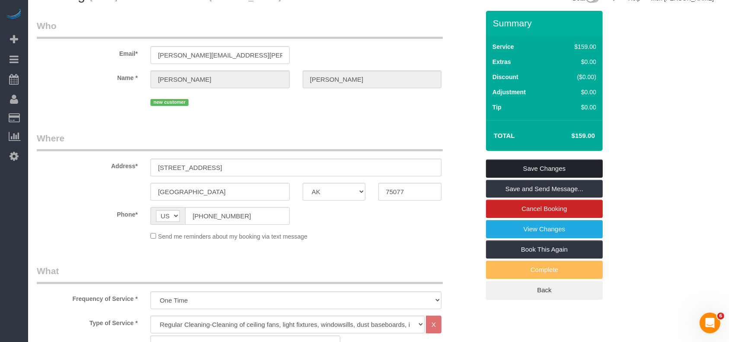
type textarea "* will open, 966 sf * 1st home for cleaning"
drag, startPoint x: 510, startPoint y: 164, endPoint x: 434, endPoint y: 163, distance: 76.1
click at [510, 164] on link "Save Changes" at bounding box center [544, 169] width 117 height 18
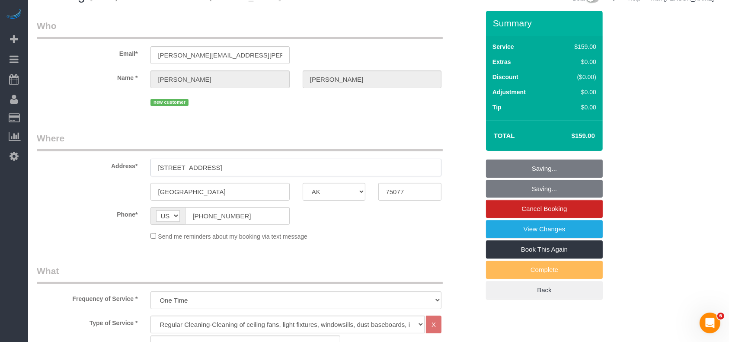
drag, startPoint x: 276, startPoint y: 174, endPoint x: 61, endPoint y: 199, distance: 216.4
click at [50, 187] on sui-booking-address "Address* [STREET_ADDRESS] [GEOGRAPHIC_DATA] AK AL AR AZ CA CO CT DC DE [GEOGRAP…" at bounding box center [258, 166] width 443 height 69
